Goal: Task Accomplishment & Management: Manage account settings

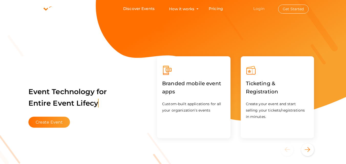
click at [258, 10] on link "Login" at bounding box center [258, 8] width 11 height 5
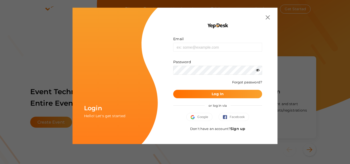
click at [241, 128] on link "Sign up" at bounding box center [237, 129] width 15 height 5
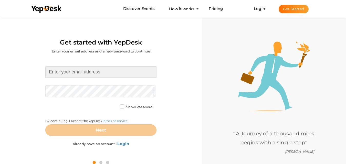
click at [101, 70] on input at bounding box center [100, 72] width 111 height 12
type input "[EMAIL_ADDRESS][DOMAIN_NAME]"
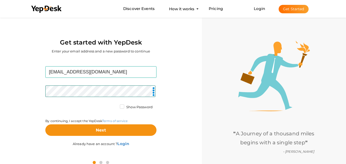
scroll to position [16, 0]
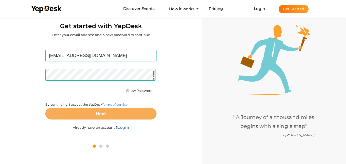
click at [108, 113] on button "Next" at bounding box center [100, 114] width 111 height 12
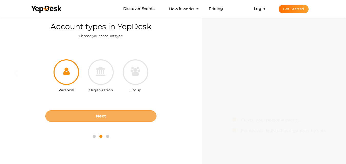
click at [101, 118] on b "Next" at bounding box center [101, 116] width 11 height 5
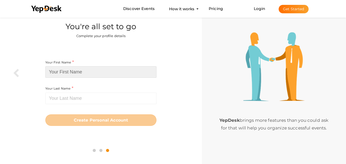
click at [97, 69] on input at bounding box center [100, 72] width 111 height 12
click at [70, 70] on input at bounding box center [100, 72] width 111 height 12
paste input "Mahindra"
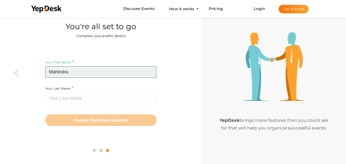
type input "Mahindra"
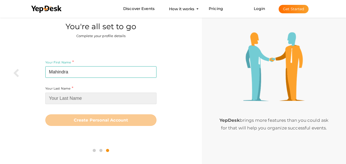
click at [82, 101] on input at bounding box center [100, 99] width 111 height 12
click at [63, 103] on input at bounding box center [100, 99] width 111 height 12
paste input "Sadahalli"
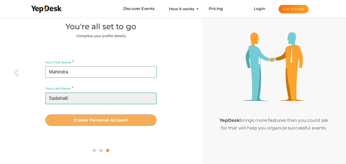
type input "Sadahalli"
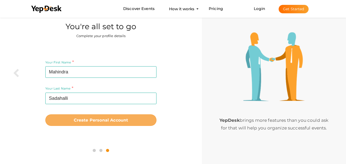
click at [83, 122] on b "Create Personal Account" at bounding box center [101, 120] width 55 height 5
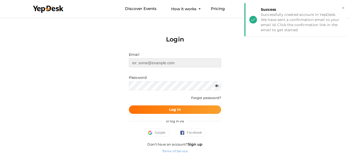
click at [154, 60] on input "text" at bounding box center [175, 62] width 92 height 9
type input "[EMAIL_ADDRESS][DOMAIN_NAME]"
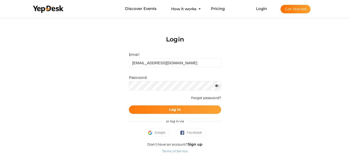
click at [171, 107] on span "Log In" at bounding box center [175, 109] width 12 height 5
click at [154, 81] on div "Password" at bounding box center [175, 82] width 92 height 15
click at [171, 108] on b "Log In" at bounding box center [175, 109] width 12 height 5
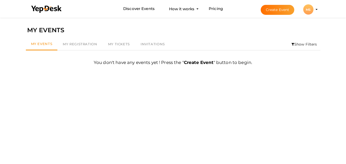
click at [312, 10] on div "MS" at bounding box center [308, 9] width 10 height 10
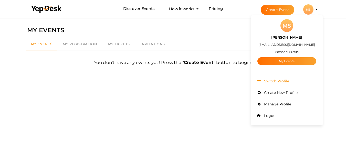
click at [283, 78] on li "Switch Profile" at bounding box center [286, 82] width 59 height 12
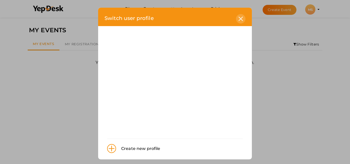
click at [241, 18] on icon at bounding box center [241, 19] width 4 height 4
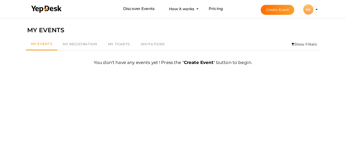
click at [310, 10] on div "MS" at bounding box center [308, 9] width 10 height 10
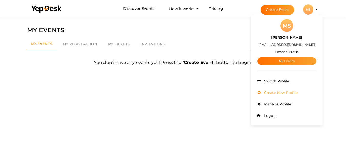
click at [274, 98] on li "Create New Profile" at bounding box center [286, 93] width 59 height 12
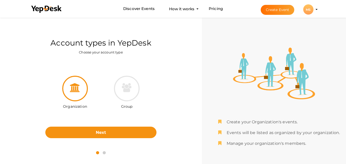
click at [312, 7] on div "MS" at bounding box center [308, 9] width 10 height 10
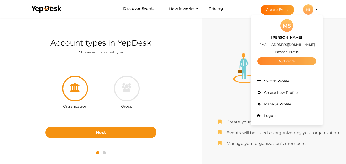
click at [287, 58] on link "My Events" at bounding box center [286, 61] width 59 height 8
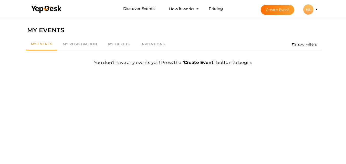
click at [306, 6] on div "MS" at bounding box center [308, 9] width 10 height 10
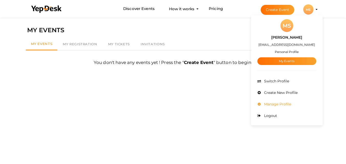
click at [268, 105] on span "Manage Profile" at bounding box center [277, 104] width 28 height 5
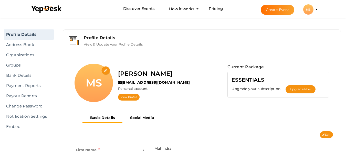
click at [107, 71] on input "file" at bounding box center [105, 70] width 9 height 9
type input "C:\fakepath\MahindraChembur.jpeg"
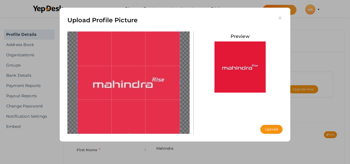
drag, startPoint x: 264, startPoint y: 129, endPoint x: 236, endPoint y: 128, distance: 27.9
click at [264, 128] on button "Upload" at bounding box center [271, 129] width 22 height 9
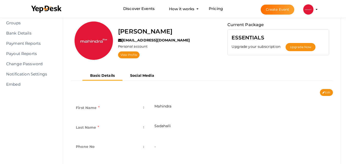
scroll to position [51, 0]
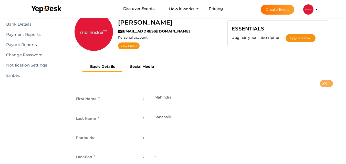
click at [326, 82] on button "Edit" at bounding box center [326, 83] width 13 height 7
type input "Mahindra"
type input "Sadahalli"
type input "mahindra-sadahalli"
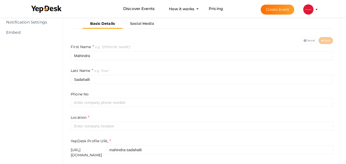
scroll to position [102, 0]
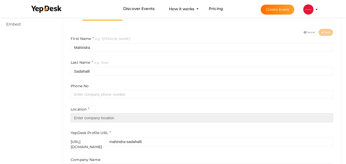
click at [89, 119] on input "text" at bounding box center [202, 117] width 262 height 9
click at [128, 119] on input "text" at bounding box center [202, 117] width 262 height 9
paste input "Bangalore"
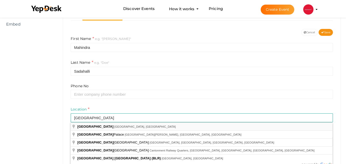
type input "Bangalore, Karnataka, India"
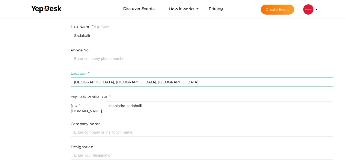
scroll to position [154, 0]
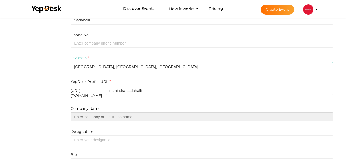
click at [91, 115] on input "text" at bounding box center [202, 116] width 262 height 9
click at [80, 115] on input "text" at bounding box center [202, 116] width 262 height 9
paste input "[PERSON_NAME]"
type input "[PERSON_NAME]"
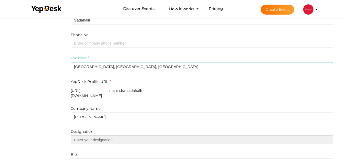
click at [91, 138] on input "text" at bounding box center [202, 140] width 262 height 9
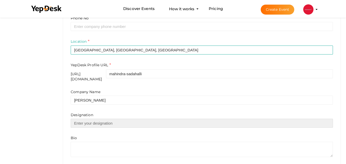
scroll to position [179, 0]
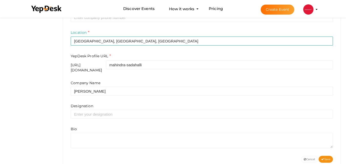
click at [100, 129] on div "Bio" at bounding box center [202, 138] width 262 height 22
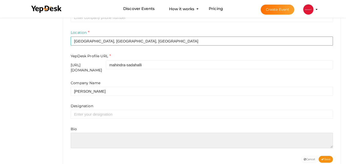
click at [101, 133] on textarea at bounding box center [202, 140] width 262 height 15
click at [91, 137] on textarea at bounding box center [202, 140] width 262 height 15
paste textarea "Discover the charm of Mahindra Sadahalli, a premium project in North Bangalore …"
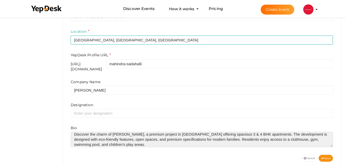
scroll to position [189, 0]
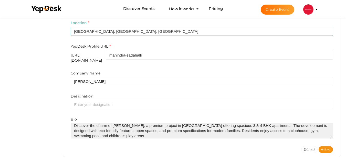
type textarea "Discover the charm of Mahindra Sadahalli, a premium project in North Bangalore …"
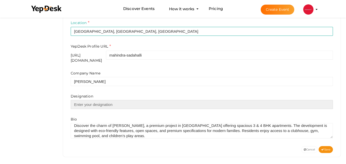
click at [108, 102] on input "text" at bounding box center [202, 104] width 262 height 9
click at [84, 100] on input "text" at bounding box center [202, 104] width 262 height 9
click at [84, 101] on input "text" at bounding box center [202, 104] width 262 height 9
paste input "Real Estate Developer"
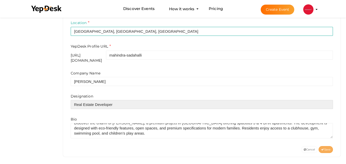
type input "Real Estate Developer"
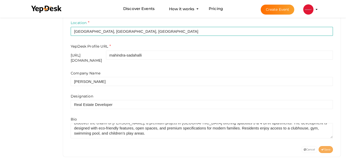
click at [327, 148] on span "Save" at bounding box center [325, 149] width 9 height 3
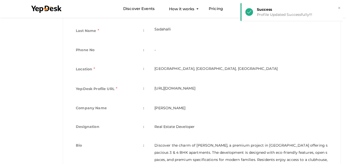
scroll to position [170, 0]
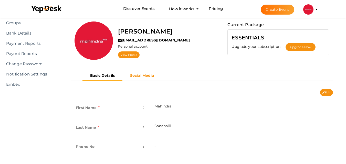
click at [141, 74] on b "Social Media" at bounding box center [142, 75] width 24 height 5
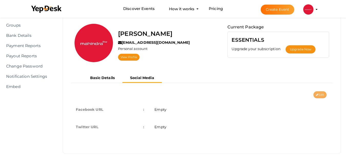
click at [314, 95] on button "Edit" at bounding box center [320, 94] width 13 height 7
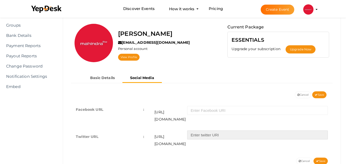
click at [199, 131] on input "text" at bounding box center [257, 135] width 141 height 9
click at [213, 131] on input "text" at bounding box center [257, 135] width 141 height 9
paste input "https://x.com/Mahindrasadaha"
type input "https://x.com/Mahindrasadaha"
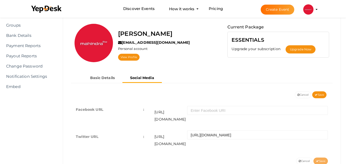
click at [322, 160] on span "Save" at bounding box center [320, 161] width 9 height 3
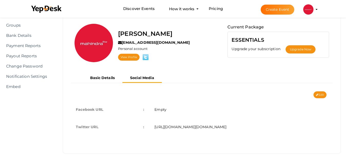
scroll to position [0, 0]
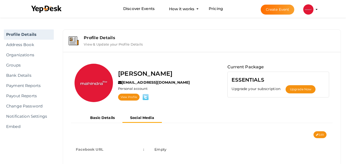
click at [110, 44] on label "View & Update your Profile Details" at bounding box center [113, 43] width 59 height 6
click at [94, 36] on div "Profile Details" at bounding box center [209, 37] width 251 height 5
click at [70, 41] on img at bounding box center [74, 40] width 10 height 9
click at [98, 38] on div "Profile Details" at bounding box center [209, 37] width 251 height 5
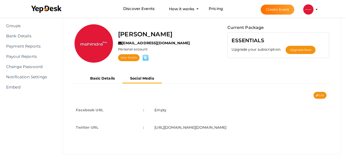
scroll to position [40, 0]
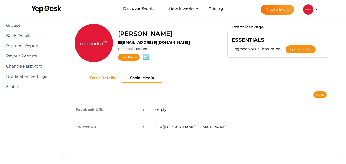
click at [96, 78] on b "Basic Details" at bounding box center [102, 78] width 25 height 5
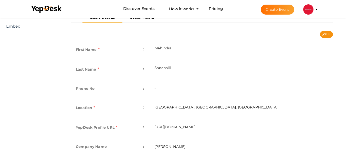
scroll to position [66, 0]
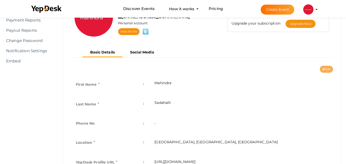
click at [323, 70] on icon at bounding box center [324, 69] width 2 height 3
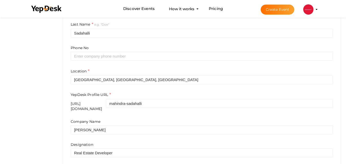
scroll to position [168, 0]
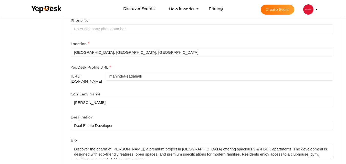
click at [99, 75] on div "https://www.yepdesk.com/profile/" at bounding box center [88, 79] width 35 height 10
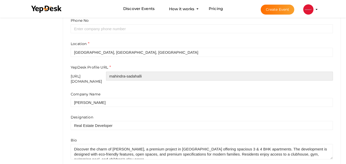
click at [138, 75] on input "mahindra-sadahalli" at bounding box center [219, 76] width 227 height 9
drag, startPoint x: 184, startPoint y: 78, endPoint x: 134, endPoint y: 78, distance: 50.2
click at [134, 78] on input "mahindra-sadahalli" at bounding box center [219, 76] width 227 height 9
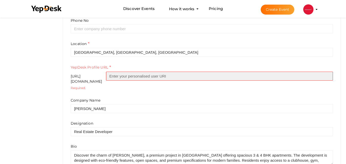
click at [167, 78] on input "text" at bounding box center [219, 76] width 227 height 9
paste input "https-upcomingprop-com-mahindra-residential-bangalore-mahindra-sadahalli-"
type input "https-upcomingprop-com-mahindra-residential-bangalore-mahindra-sadahalli-"
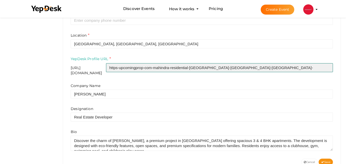
scroll to position [189, 0]
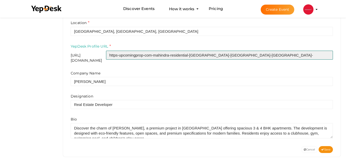
click at [191, 57] on input "https-upcomingprop-com-mahindra-residential-bangalore-mahindra-sadahalli-" at bounding box center [219, 55] width 227 height 9
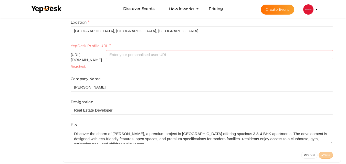
scroll to position [195, 0]
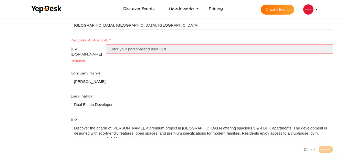
click at [155, 50] on input "text" at bounding box center [219, 49] width 227 height 9
click at [141, 49] on input "text" at bounding box center [219, 49] width 227 height 9
paste input "mahindra-sadahalli"
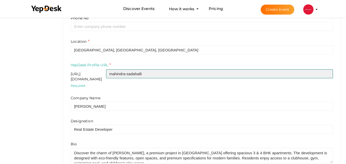
scroll to position [170, 0]
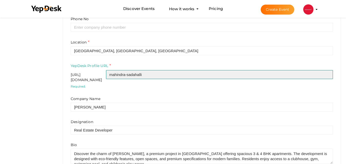
click at [152, 76] on input "mahindra-sadahalli" at bounding box center [219, 74] width 227 height 9
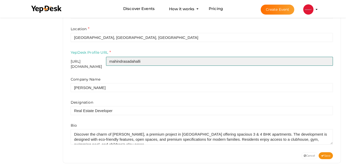
scroll to position [189, 0]
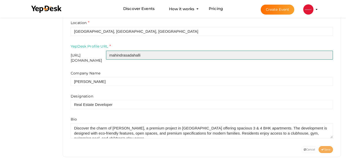
type input "mahindrasadahalli"
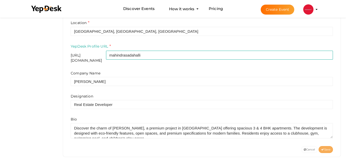
click at [324, 148] on span "Save" at bounding box center [325, 149] width 9 height 3
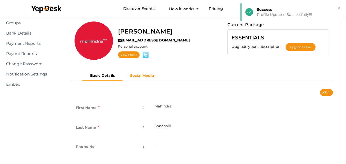
click at [151, 74] on b "Social Media" at bounding box center [142, 75] width 24 height 5
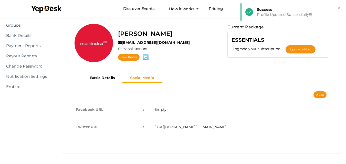
scroll to position [40, 0]
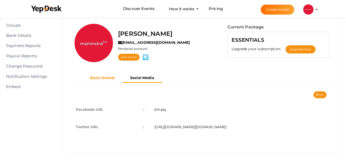
click at [98, 78] on b "Basic Details" at bounding box center [102, 78] width 25 height 5
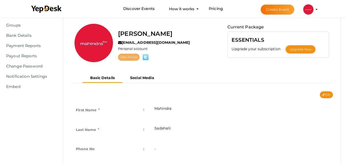
click at [131, 55] on link "View Profile" at bounding box center [129, 57] width 22 height 7
